Goal: Task Accomplishment & Management: Use online tool/utility

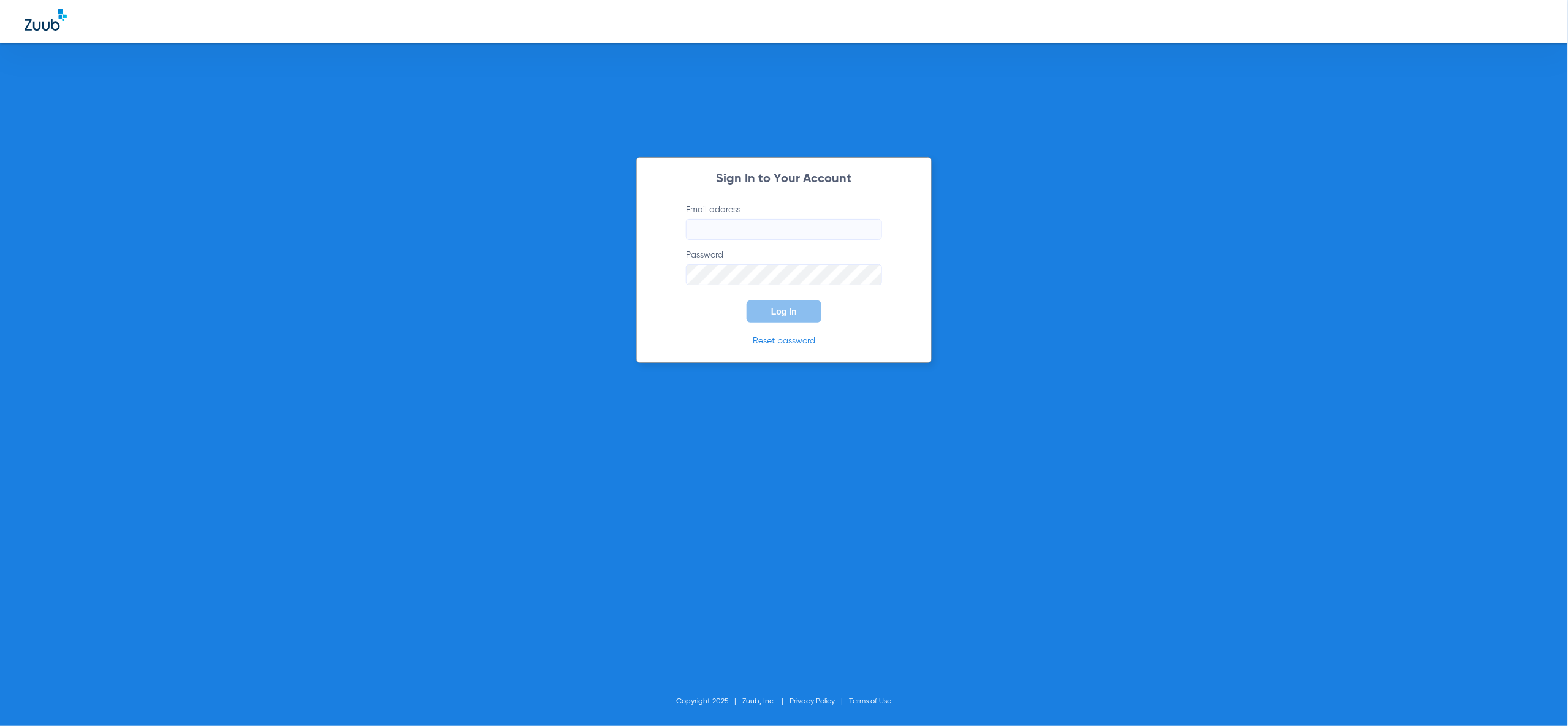
drag, startPoint x: 812, startPoint y: 233, endPoint x: 822, endPoint y: 236, distance: 10.4
click at [813, 233] on input "Email address" at bounding box center [784, 229] width 196 height 21
type input "[PERSON_NAME][EMAIL_ADDRESS][PERSON_NAME][DOMAIN_NAME]"
click at [805, 300] on button "Log In" at bounding box center [784, 311] width 75 height 22
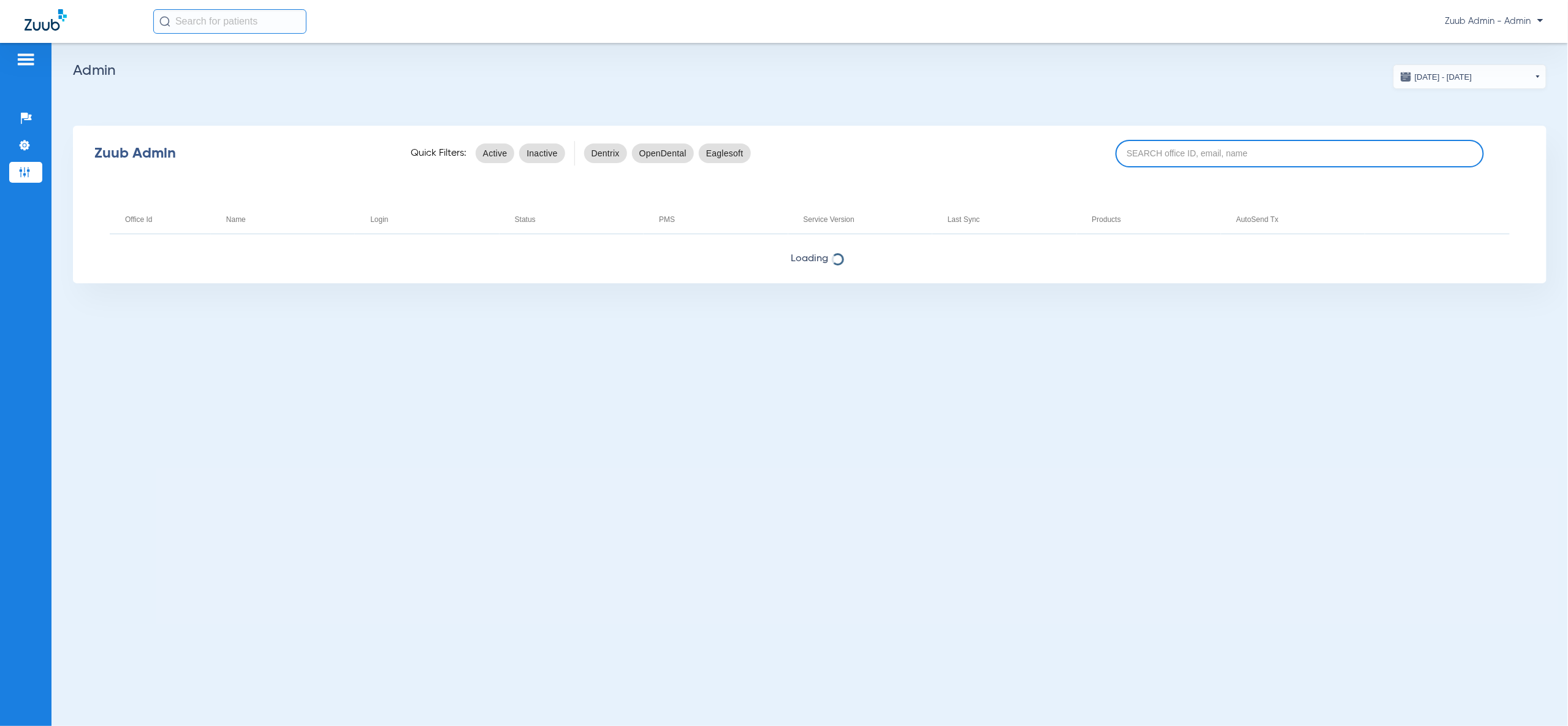
click at [1178, 156] on input at bounding box center [1300, 153] width 369 height 27
paste input "17005311"
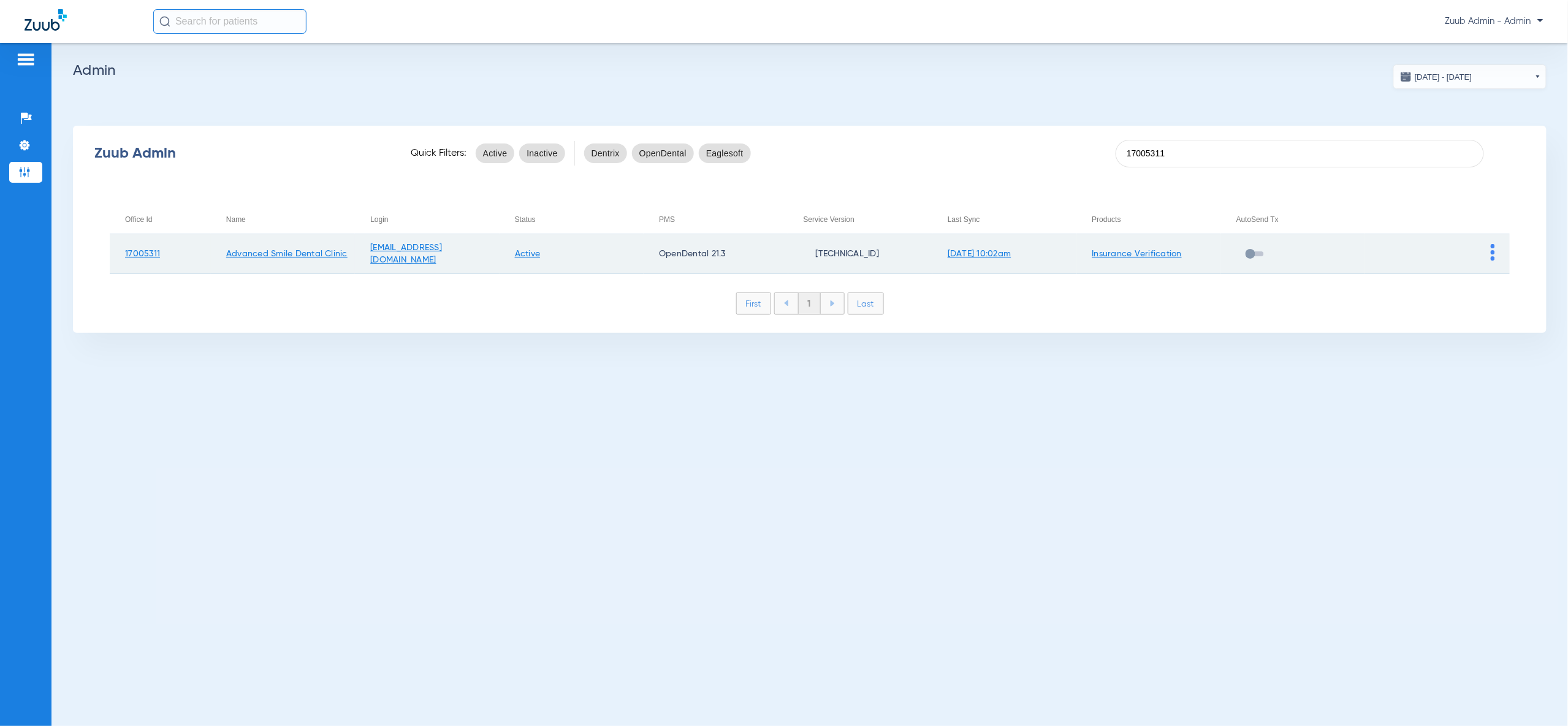
type input "17005311"
click at [1493, 254] on img at bounding box center [1493, 252] width 4 height 17
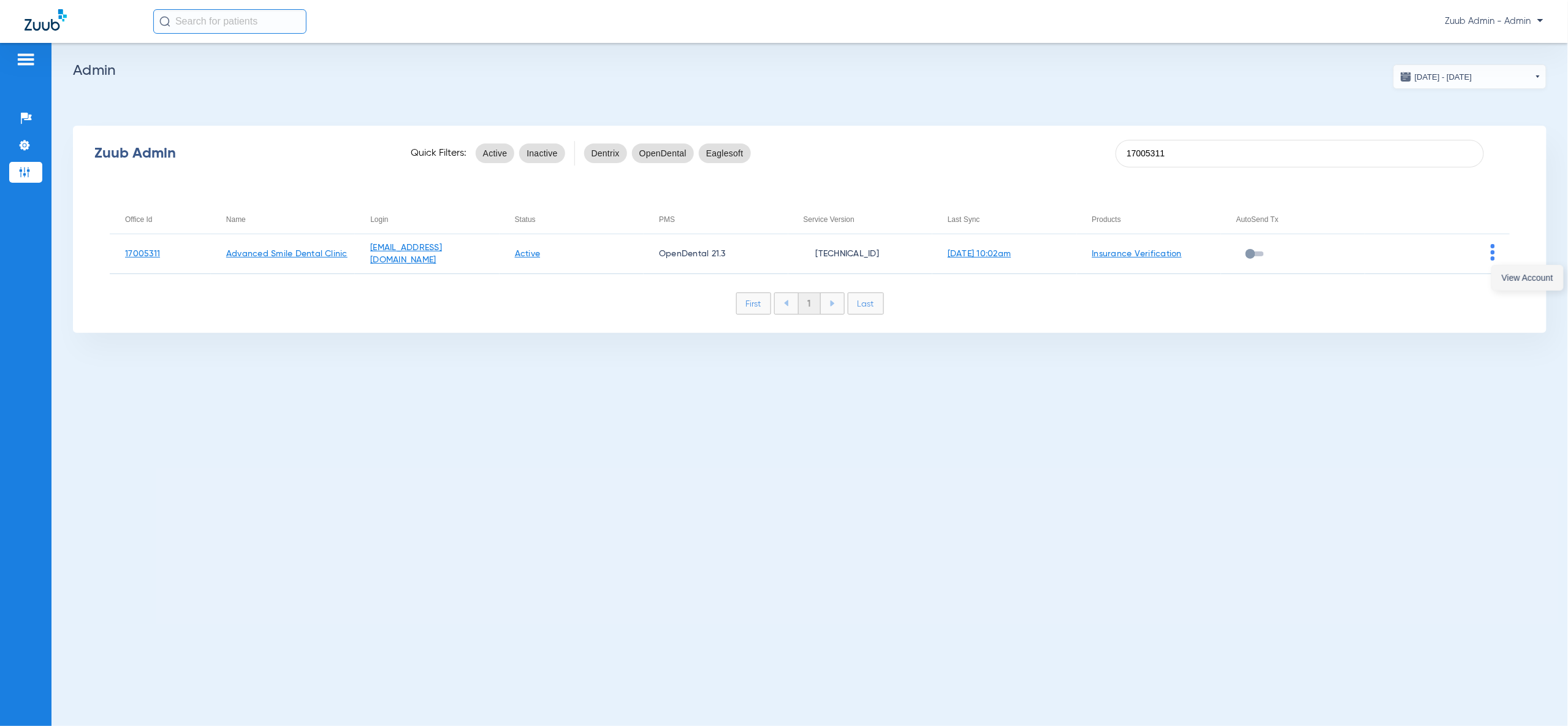
click at [1516, 278] on span "View Account" at bounding box center [1528, 278] width 51 height 9
